Goal: Transaction & Acquisition: Book appointment/travel/reservation

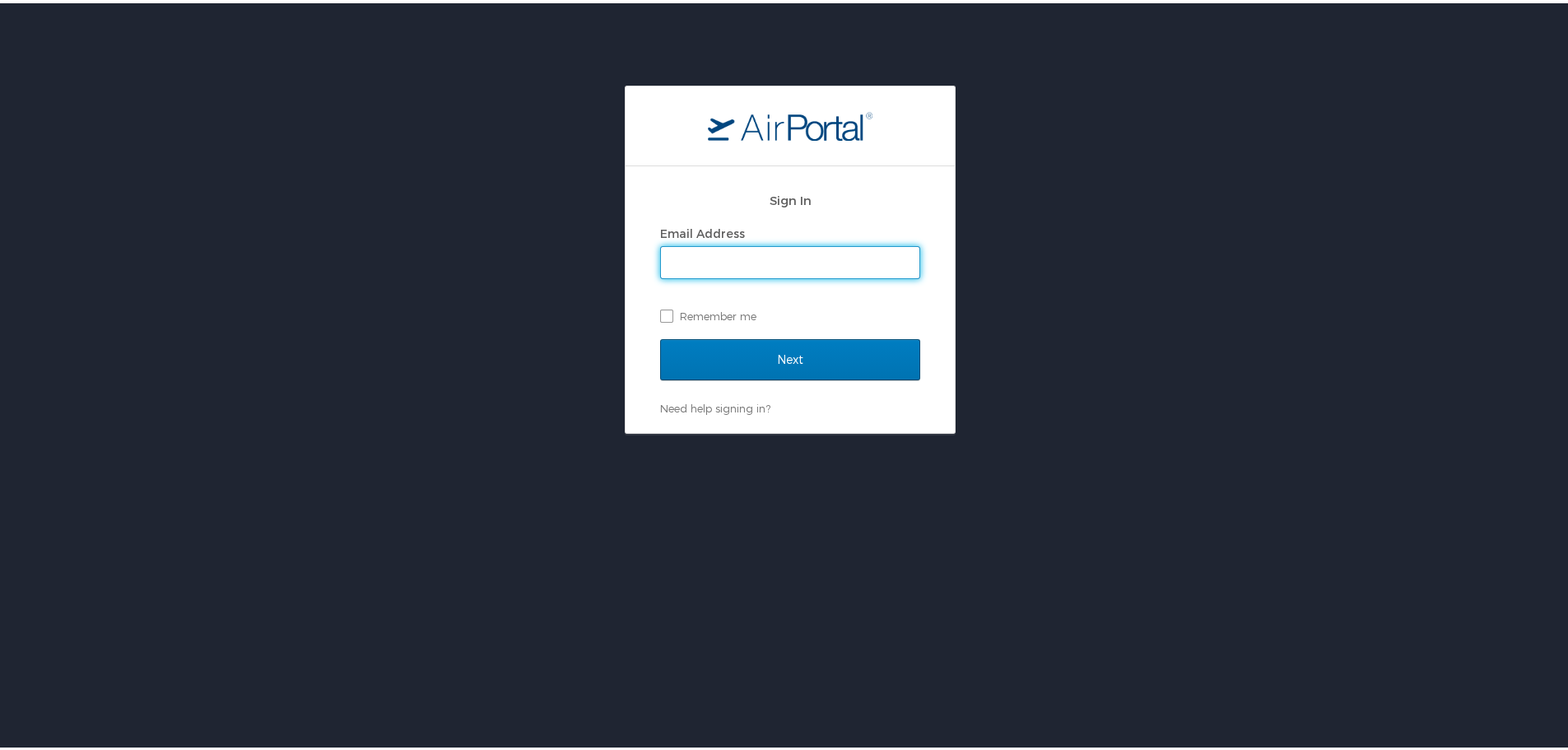
type input "[EMAIL_ADDRESS][DOMAIN_NAME]"
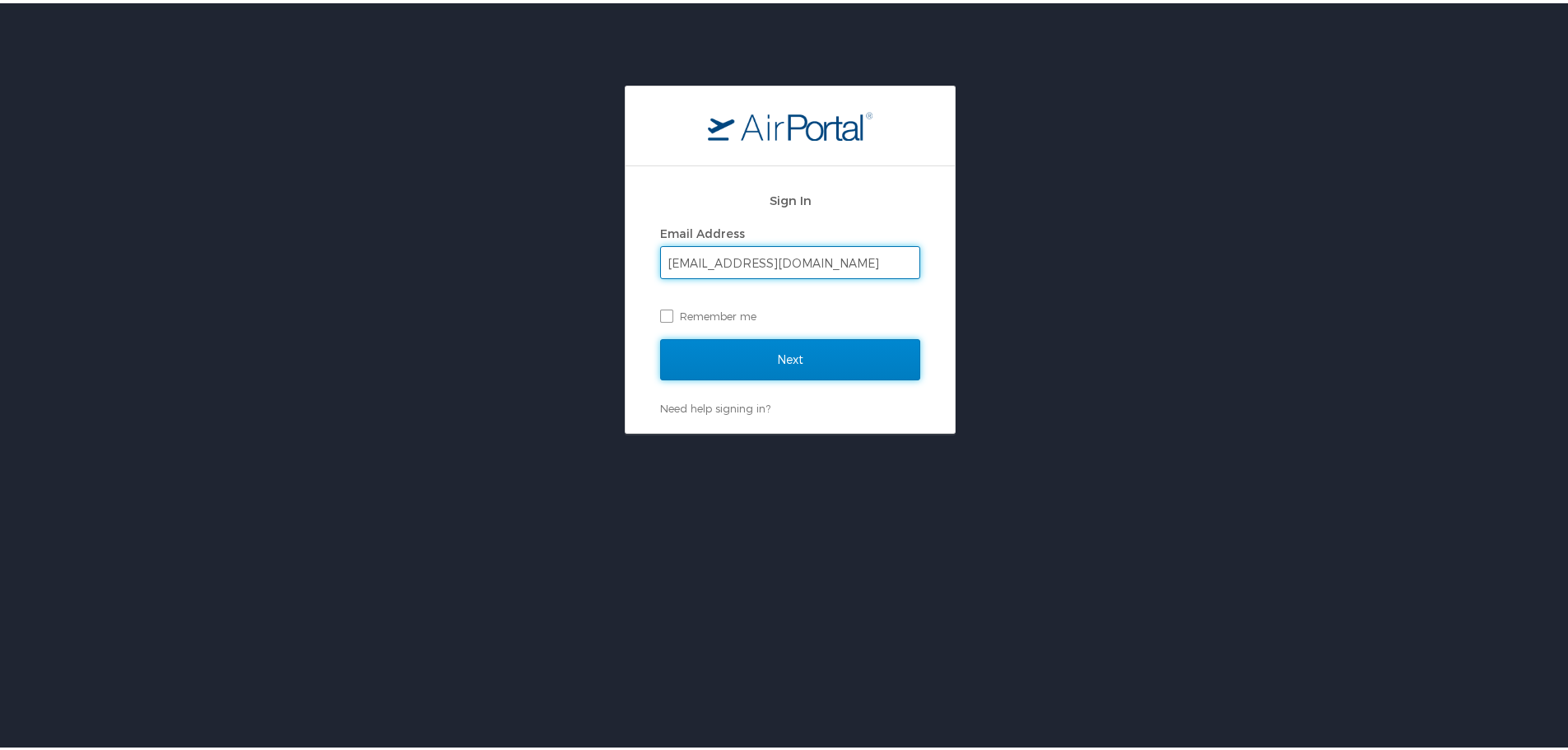
click at [803, 355] on input "Next" at bounding box center [789, 357] width 260 height 42
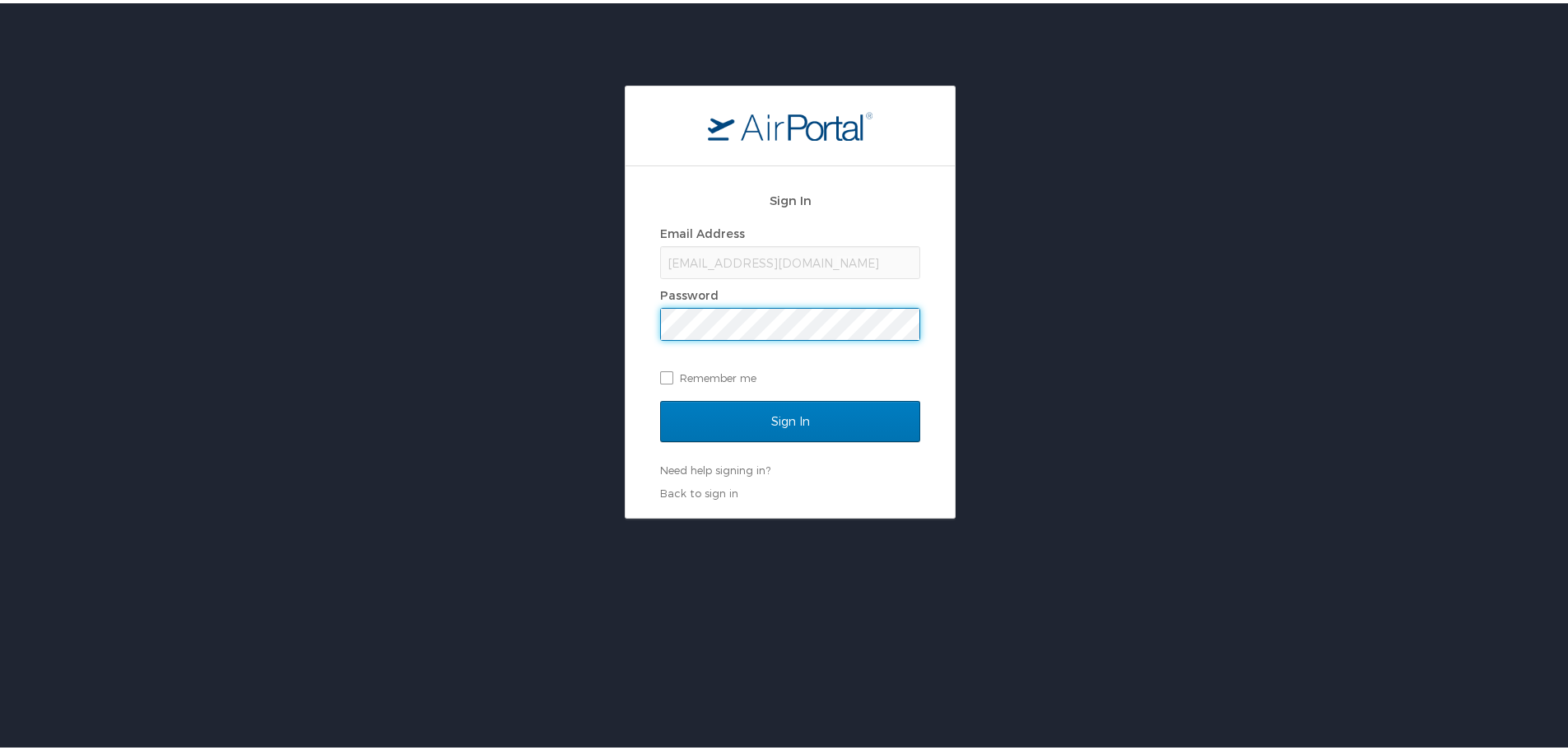
click at [1161, 361] on div "Sign In Email Address cwhinham@crt.la.gov Password Remember me Sign In Need hel…" at bounding box center [790, 299] width 1580 height 433
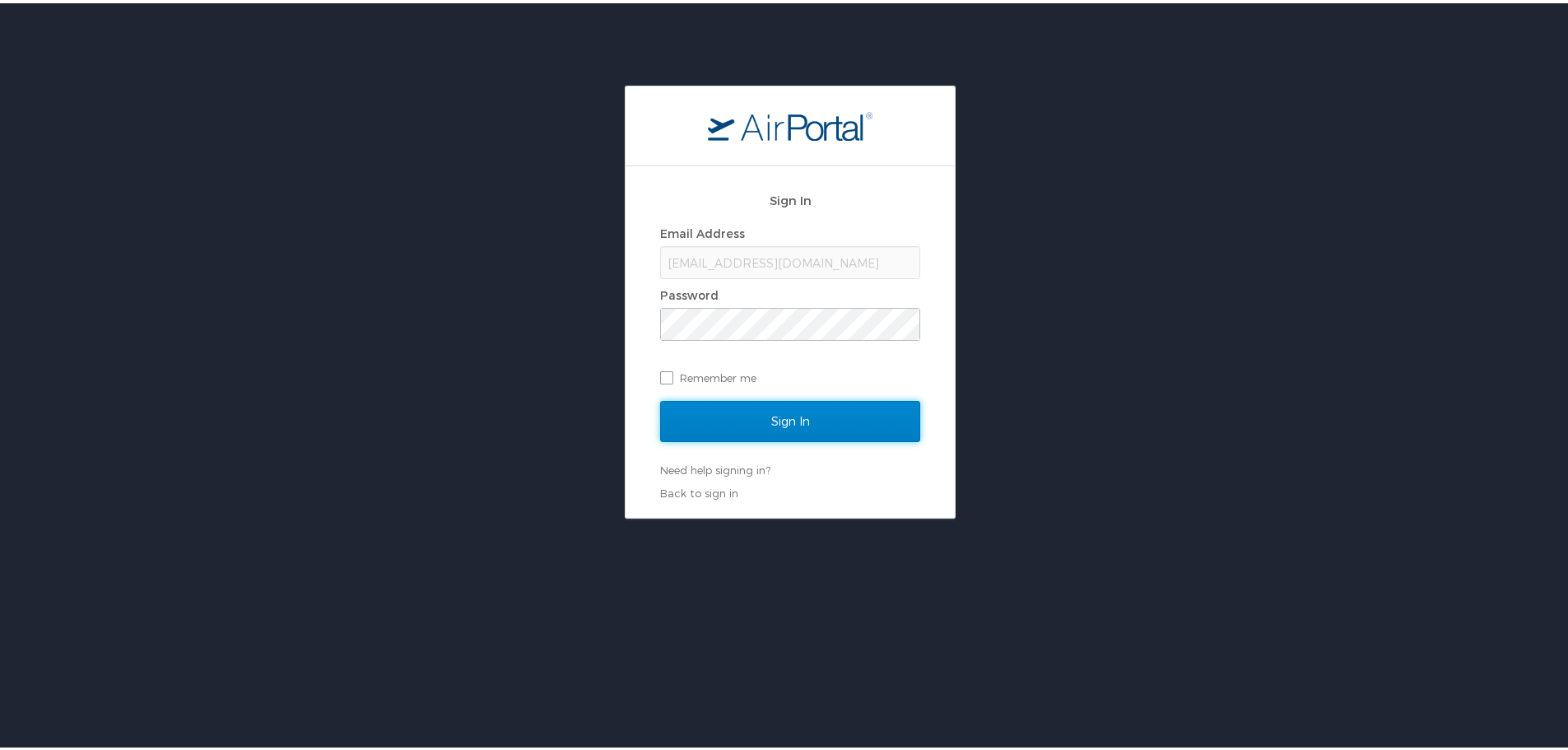
click at [827, 419] on input "Sign In" at bounding box center [789, 418] width 260 height 42
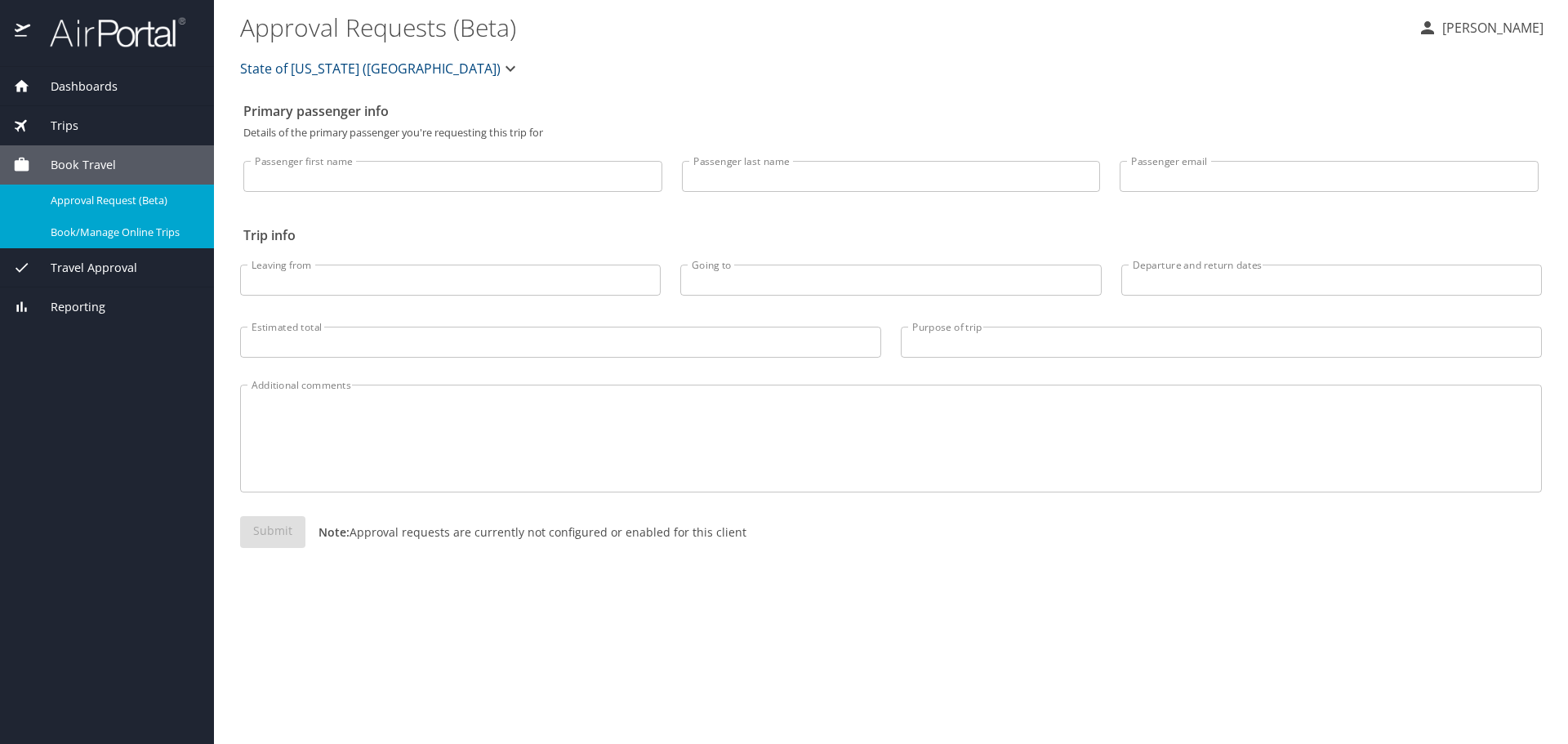
click at [138, 236] on span "Book/Manage Online Trips" at bounding box center [122, 232] width 143 height 16
